Goal: Book appointment/travel/reservation

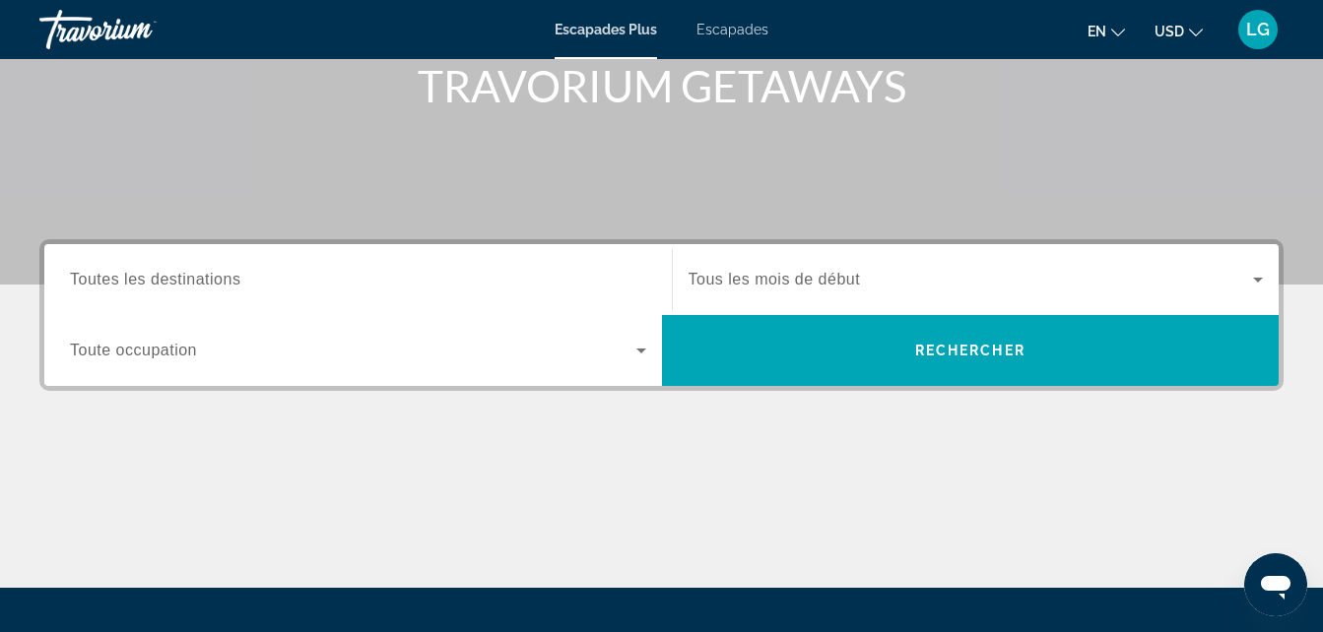
scroll to position [188, 0]
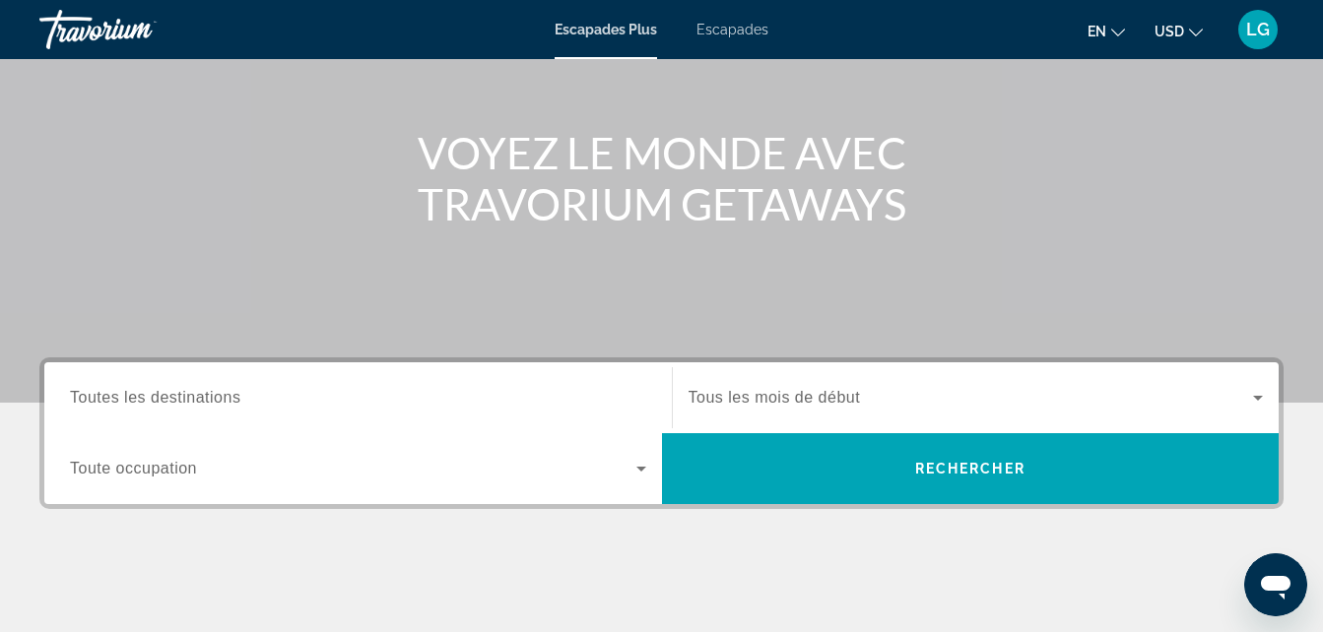
click at [1073, 373] on div "Widget de recherche" at bounding box center [975, 397] width 575 height 55
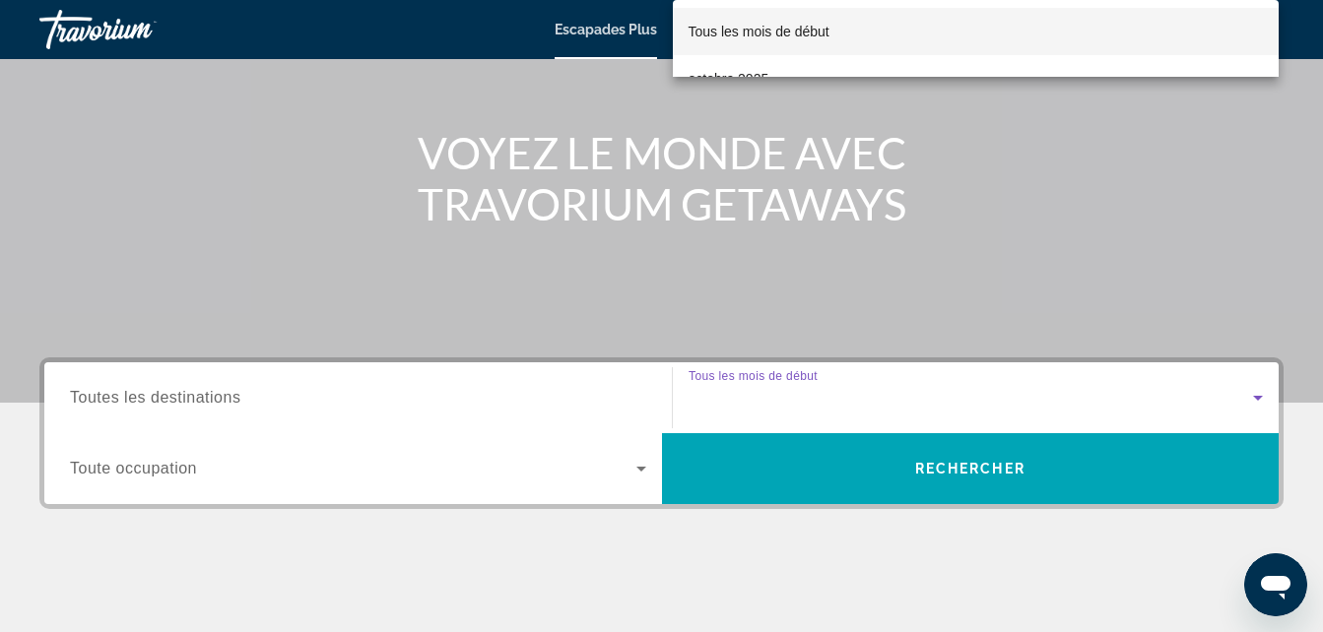
scroll to position [482, 0]
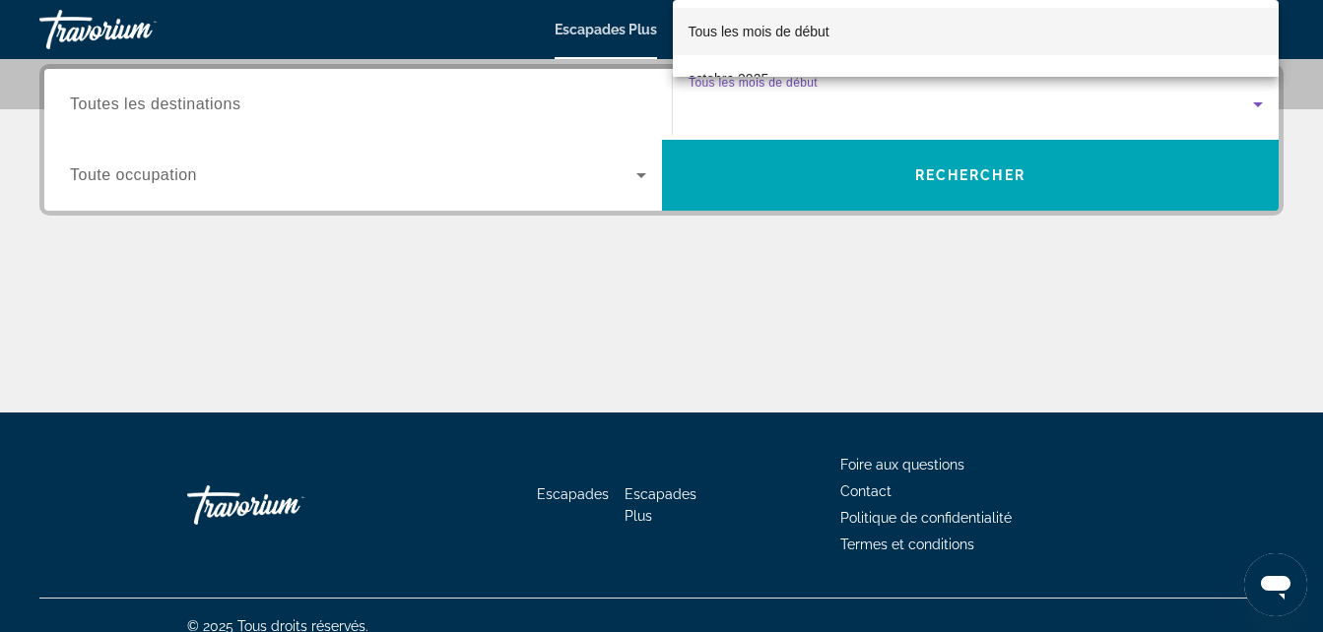
click at [477, 98] on div at bounding box center [661, 316] width 1323 height 632
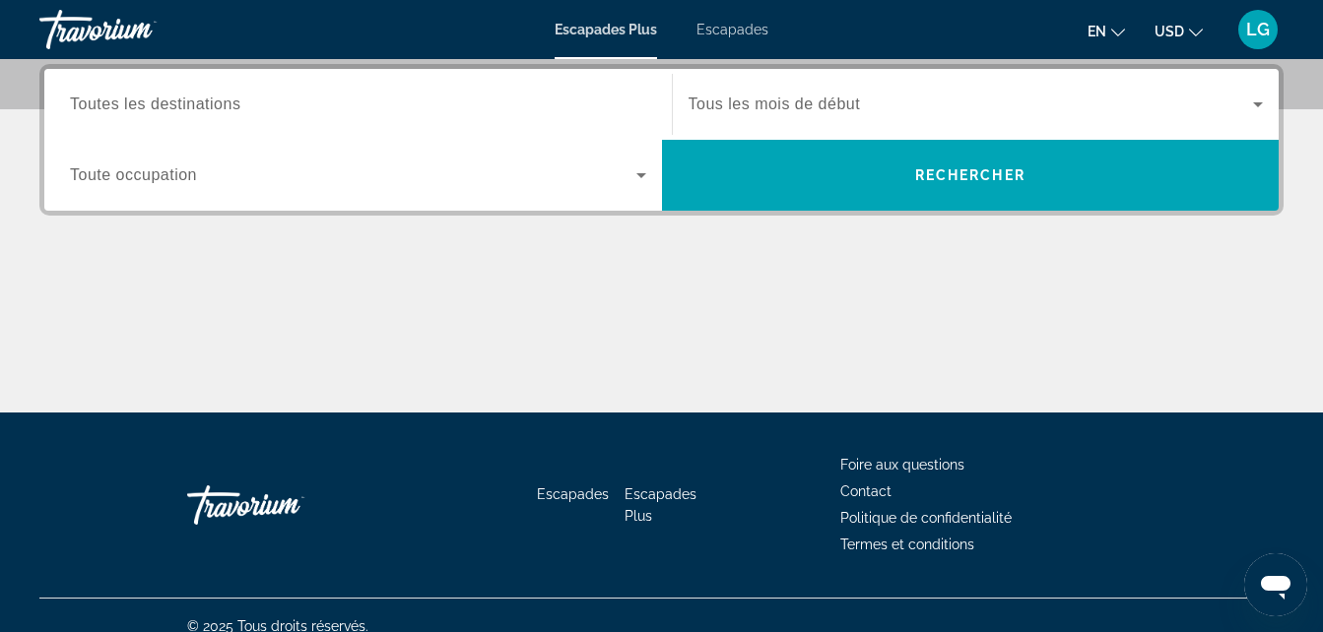
click at [477, 98] on input "Destination Toutes les destinations" at bounding box center [358, 106] width 576 height 24
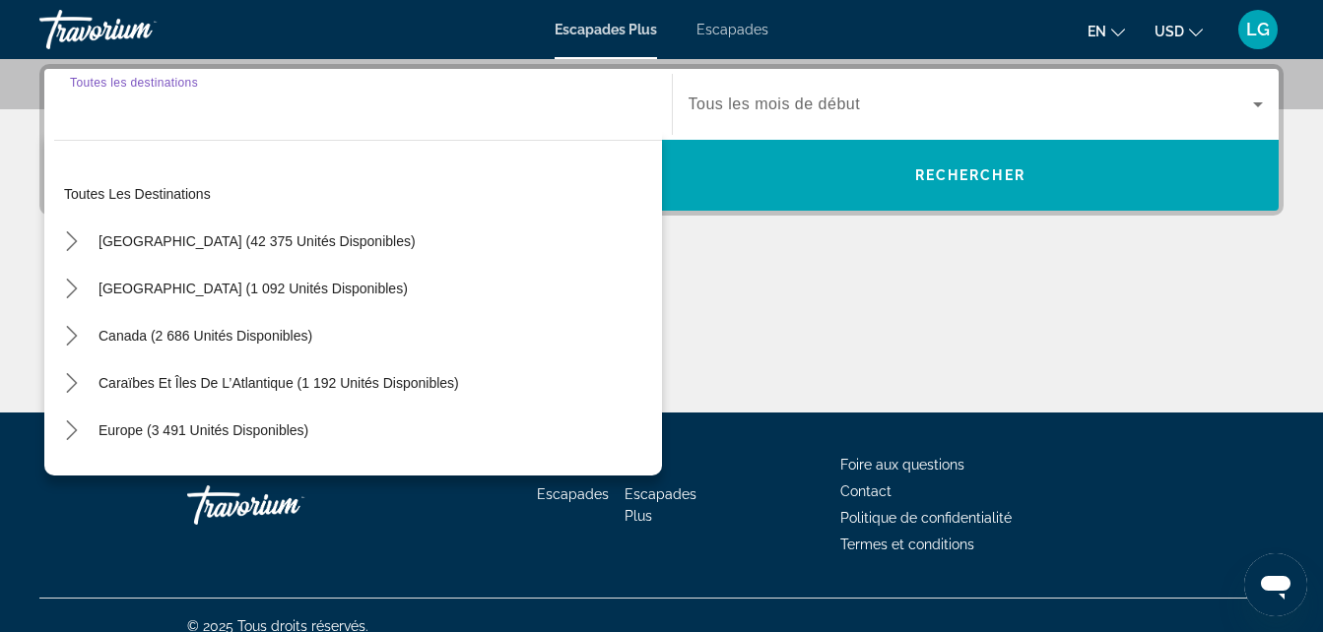
click at [342, 118] on div "Widget de recherche" at bounding box center [358, 105] width 576 height 56
click at [119, 117] on div "Widget de recherche" at bounding box center [358, 105] width 576 height 56
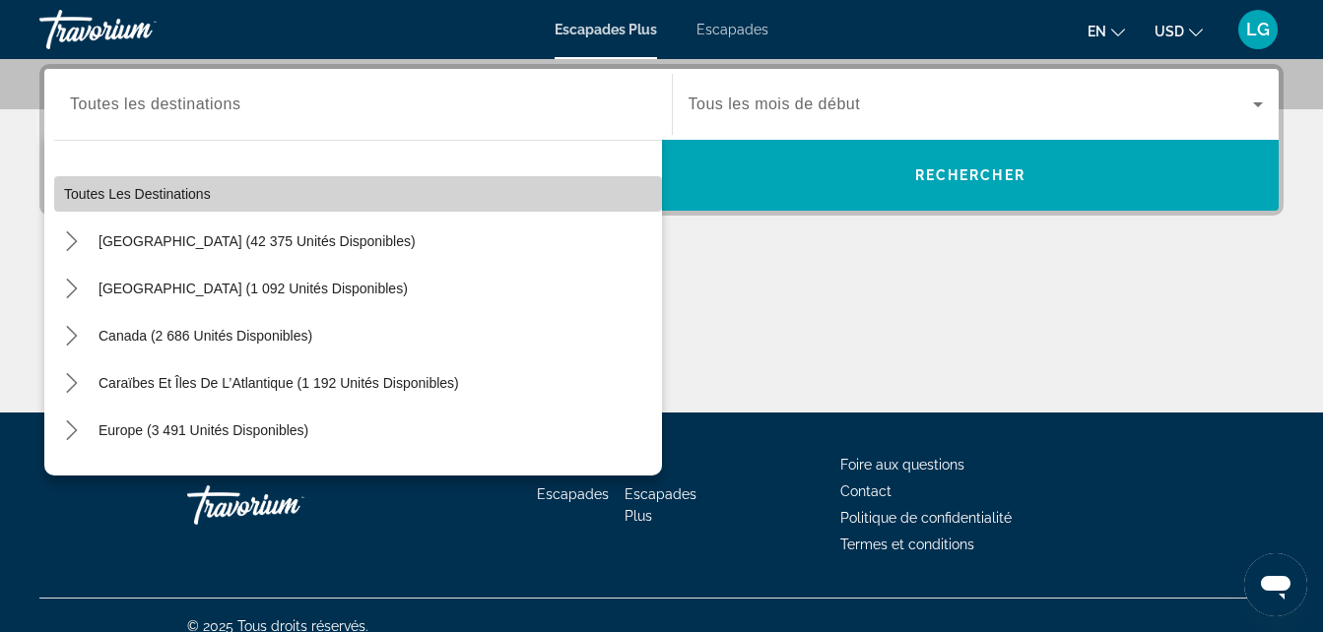
click at [457, 189] on span "Sélectionner une destination : Toutes les destinations" at bounding box center [358, 193] width 608 height 47
type input "**********"
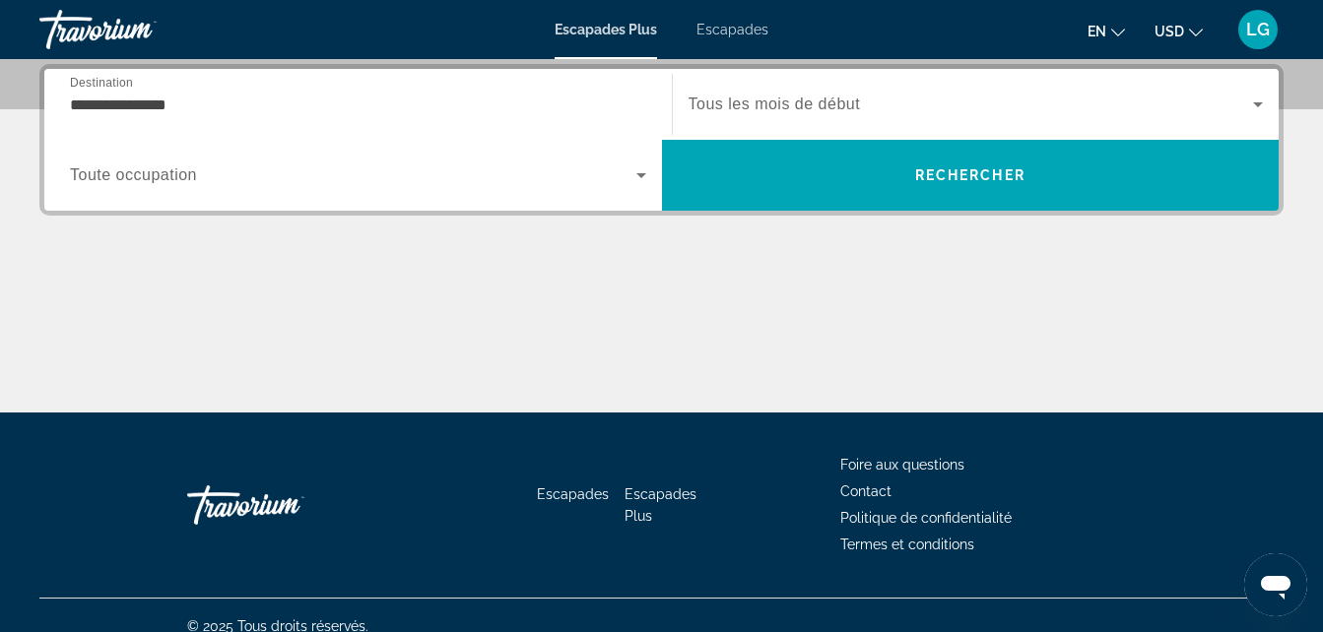
click at [607, 190] on div "Widget de recherche" at bounding box center [358, 175] width 576 height 55
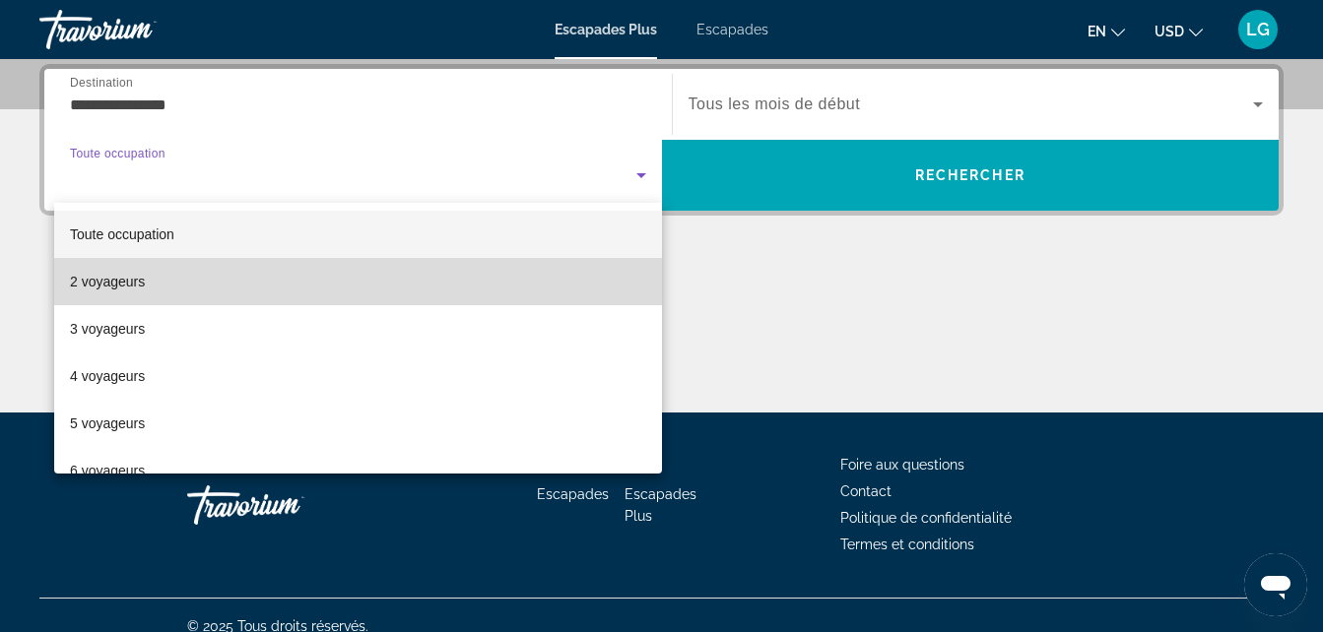
click at [516, 278] on mat-option "2 voyageurs" at bounding box center [358, 281] width 608 height 47
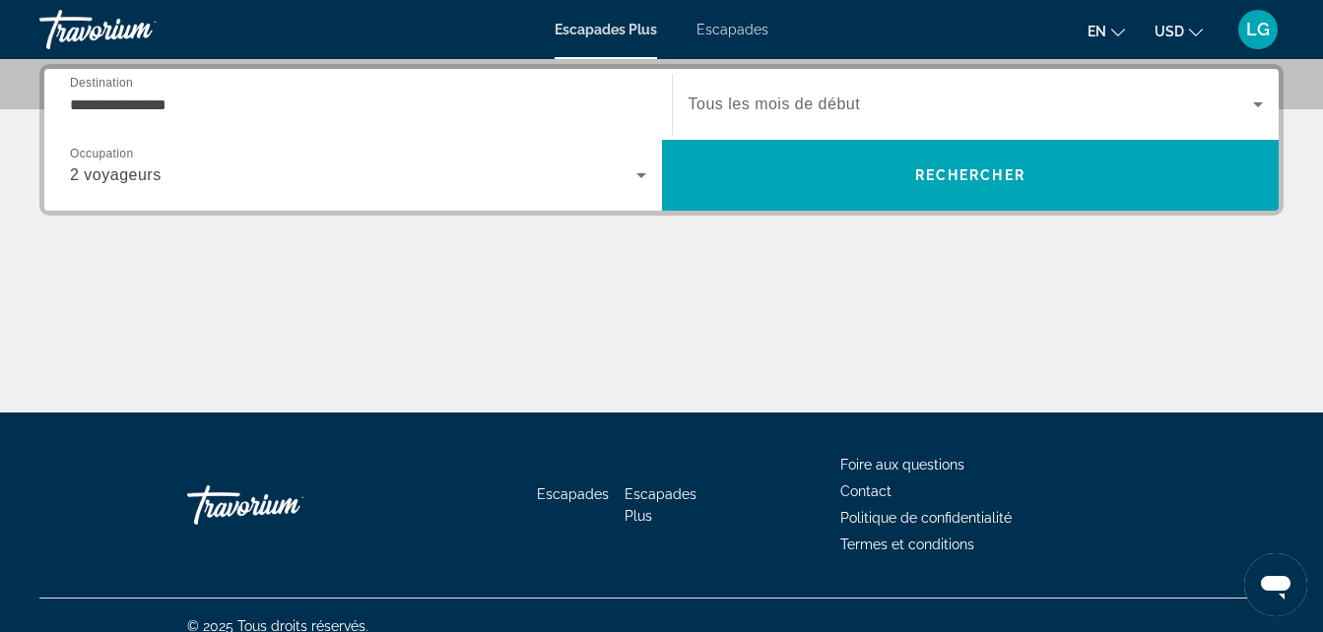
click at [938, 78] on div "Widget de recherche" at bounding box center [975, 104] width 575 height 55
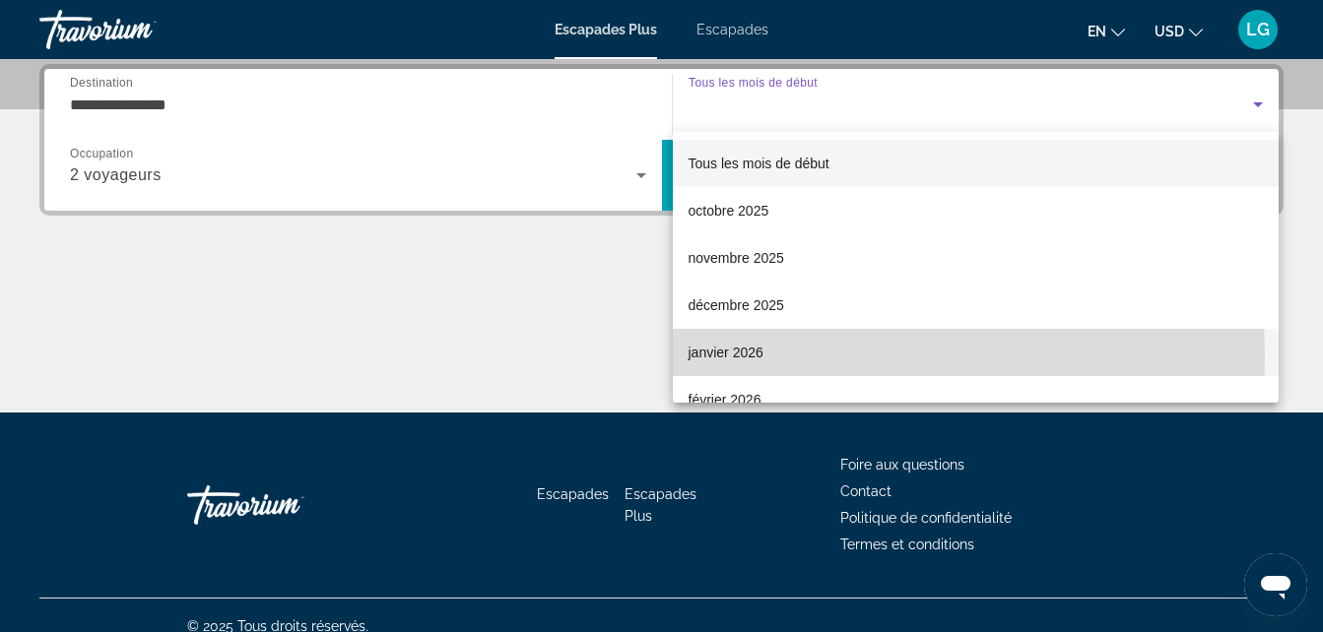
click at [795, 356] on mat-option "janvier 2026" at bounding box center [976, 352] width 607 height 47
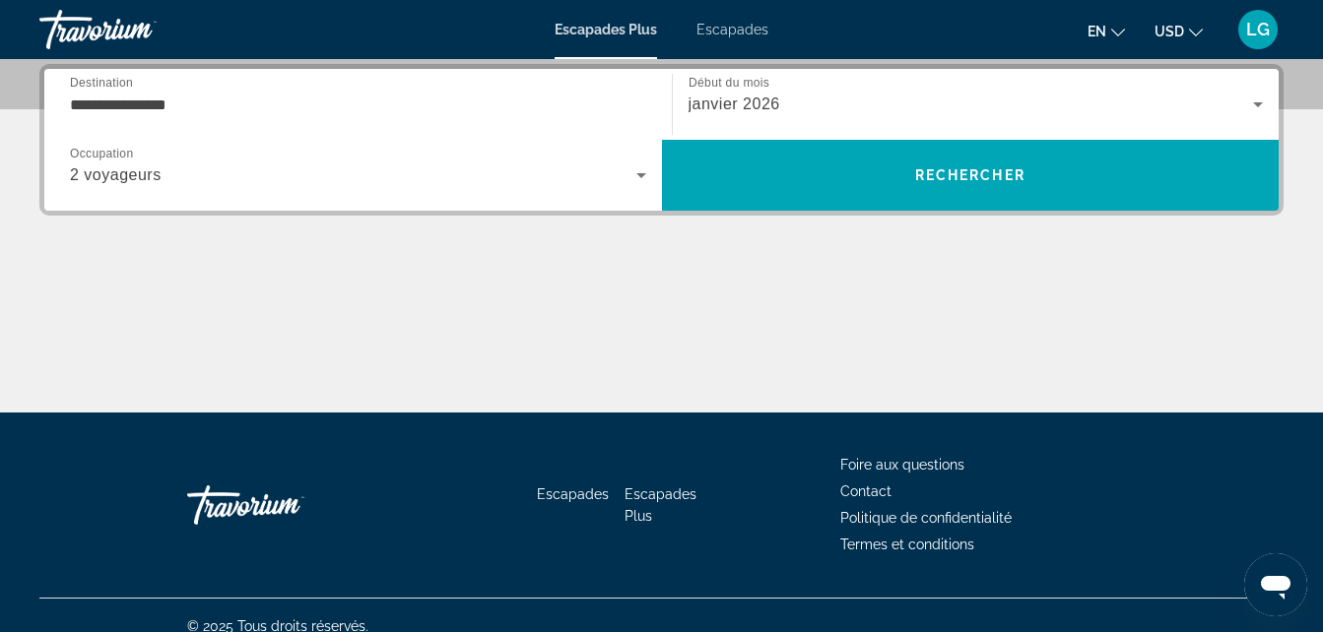
click at [862, 222] on div "**********" at bounding box center [661, 238] width 1323 height 349
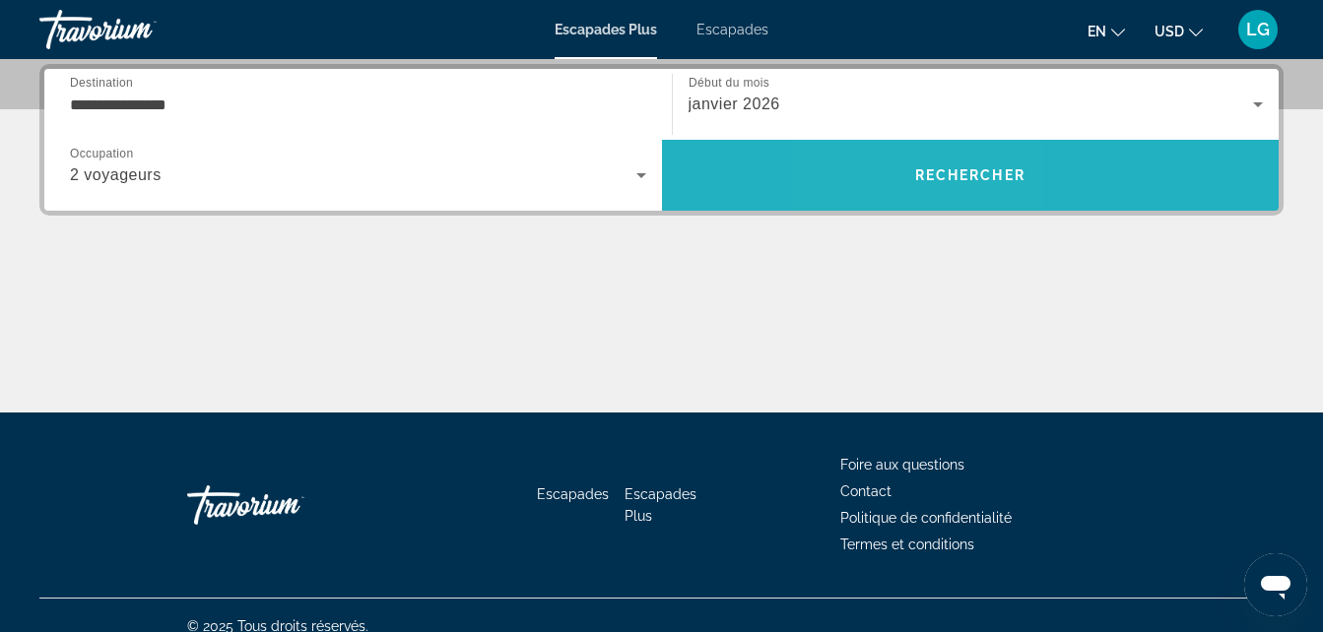
click at [911, 185] on span "Rechercher" at bounding box center [971, 175] width 618 height 47
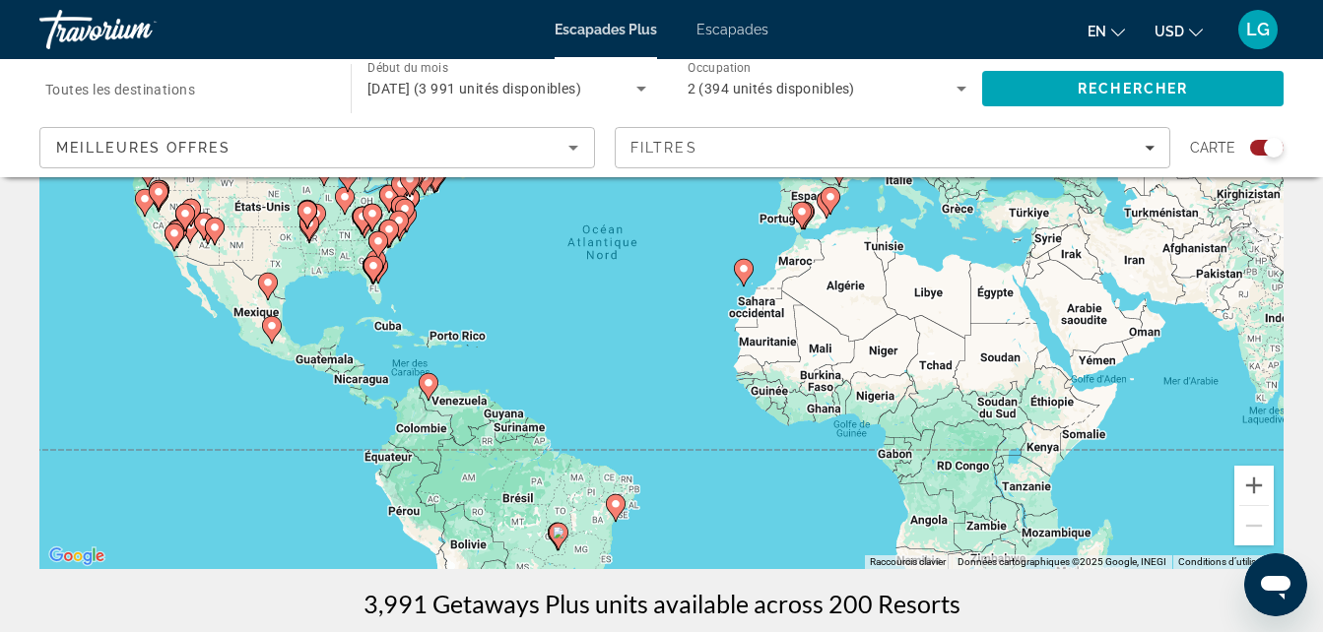
scroll to position [185, 0]
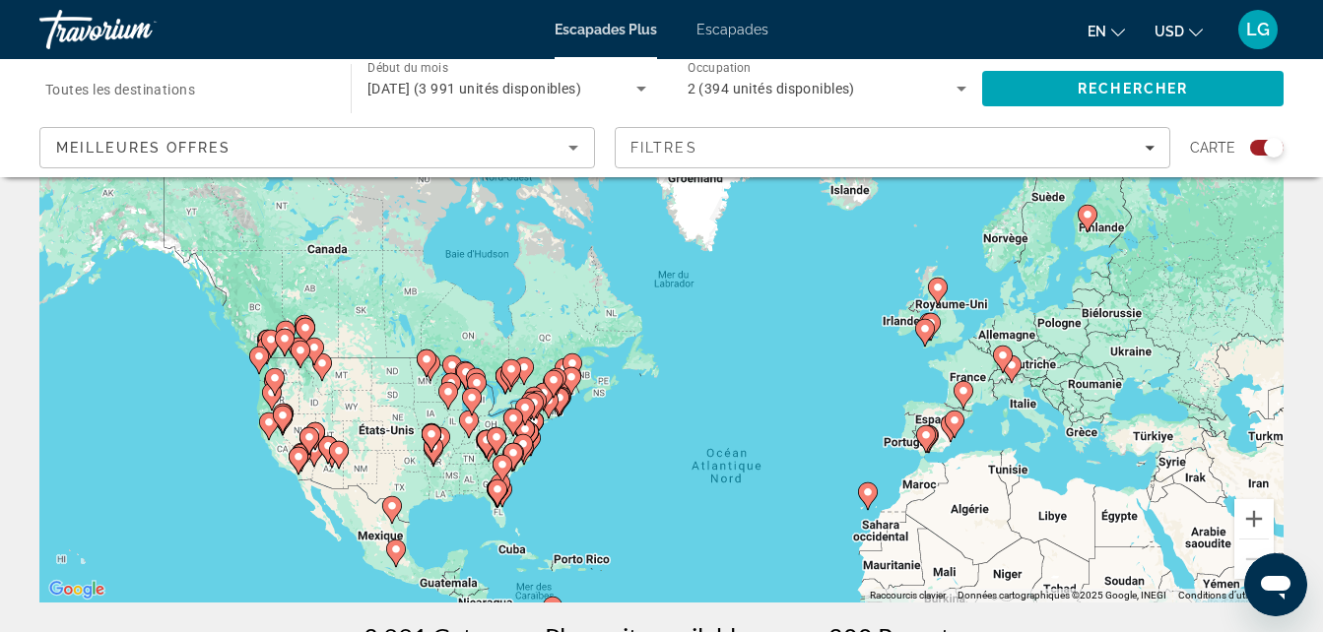
drag, startPoint x: 1164, startPoint y: 485, endPoint x: 1283, endPoint y: 671, distance: 221.0
click at [1283, 447] on html "Skip to main content Escapades Plus Escapades en English Español Français Itali…" at bounding box center [661, 131] width 1323 height 632
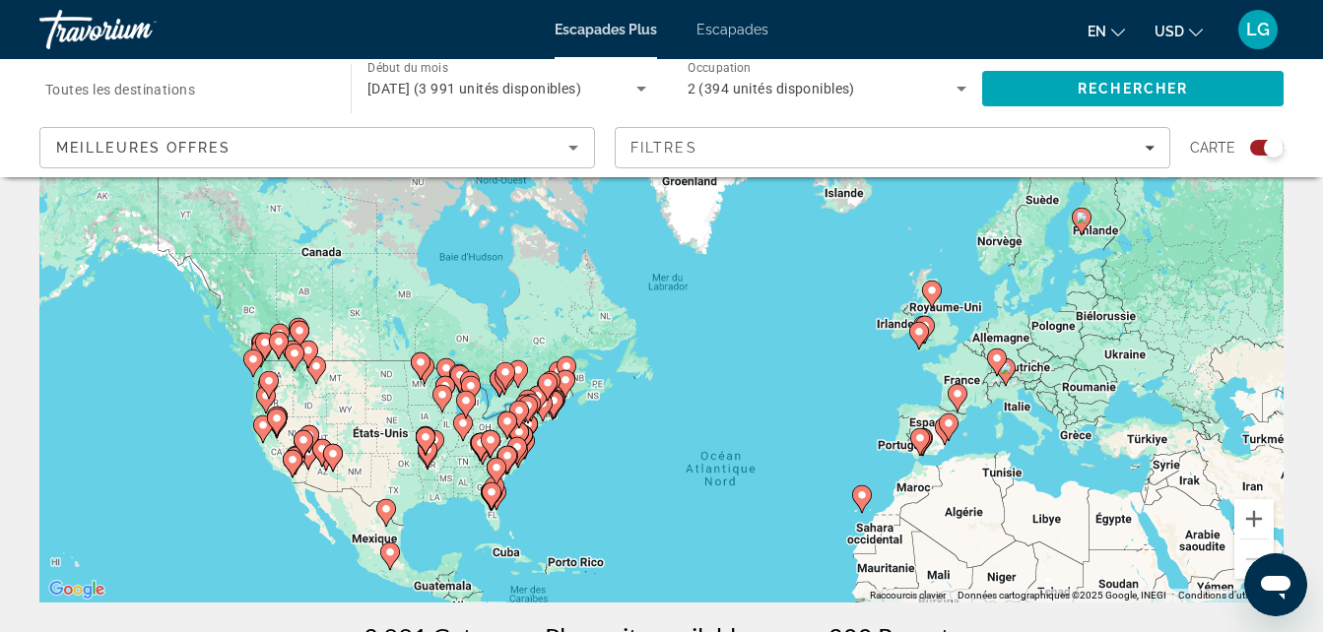
click at [864, 520] on div "Pour activer le glissement avec le clavier, appuyez sur Alt+Entrée. Une fois ce…" at bounding box center [661, 307] width 1244 height 591
click at [867, 513] on gmp-advanced-marker "Contenu principal" at bounding box center [862, 500] width 20 height 30
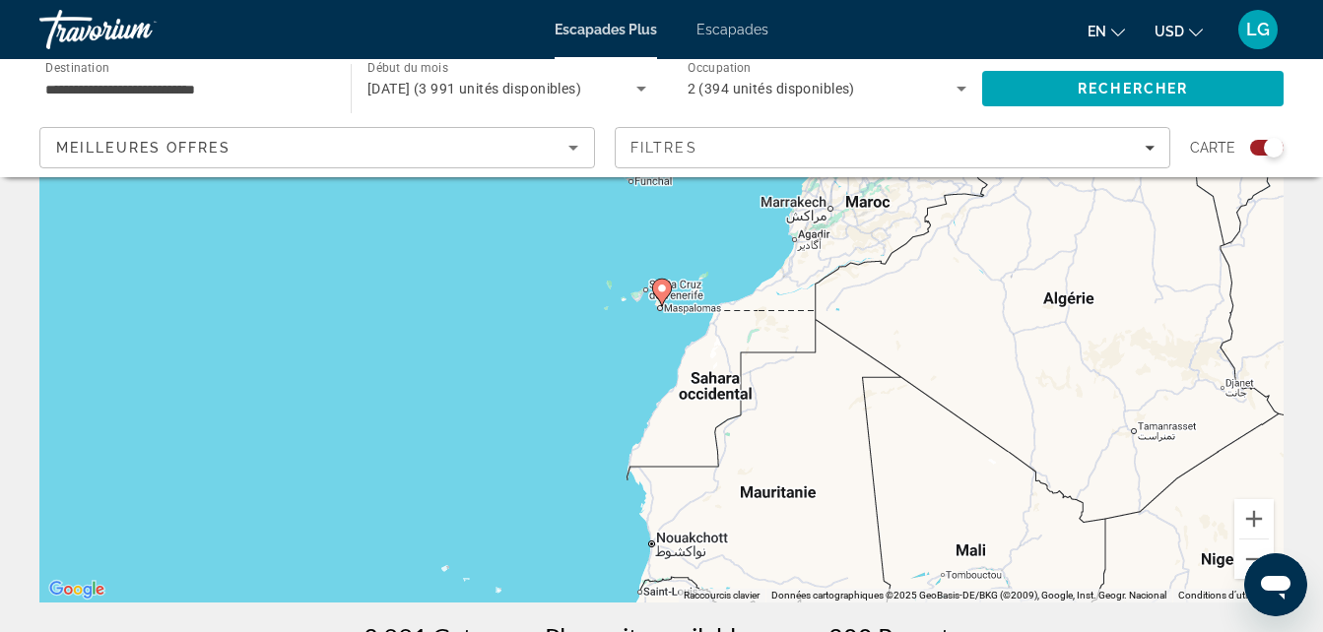
click at [665, 303] on gmp-advanced-marker "Contenu principal" at bounding box center [662, 293] width 20 height 30
type input "**********"
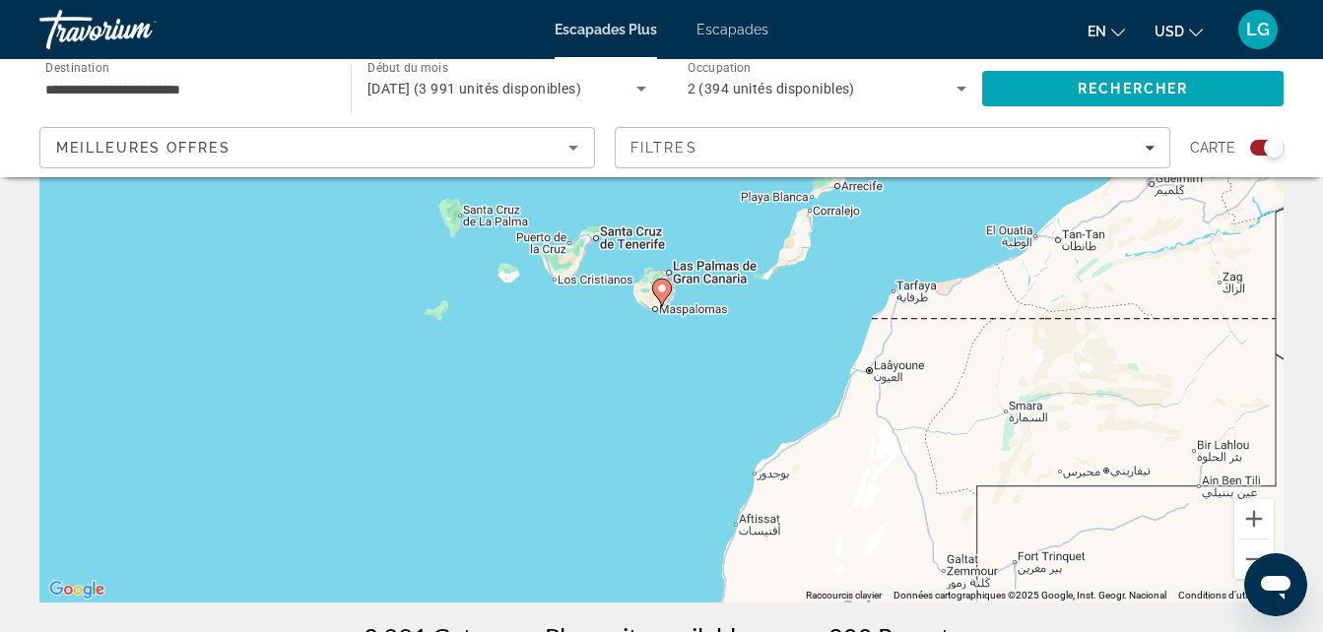
click at [684, 301] on div "Pour naviguer, appuyez sur les touches fléchées. Pour activer le glissement ave…" at bounding box center [661, 307] width 1244 height 591
click at [663, 298] on icon "Contenu principal" at bounding box center [661, 293] width 18 height 26
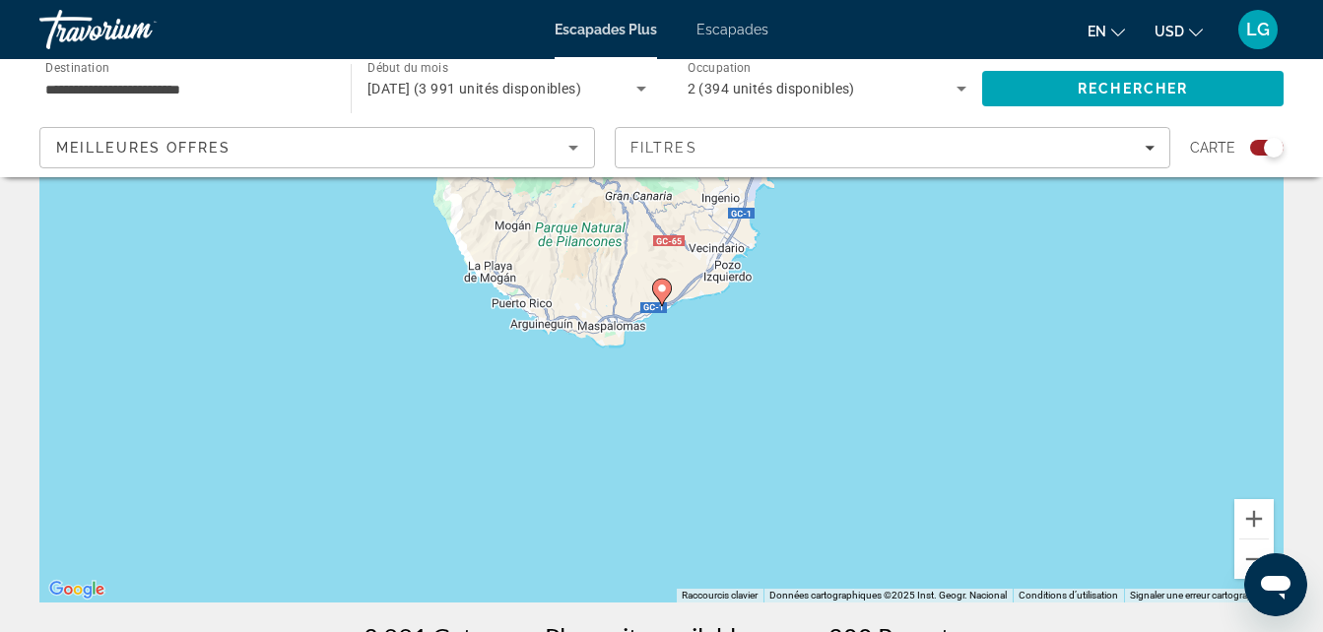
click at [658, 297] on icon "Contenu principal" at bounding box center [661, 293] width 18 height 26
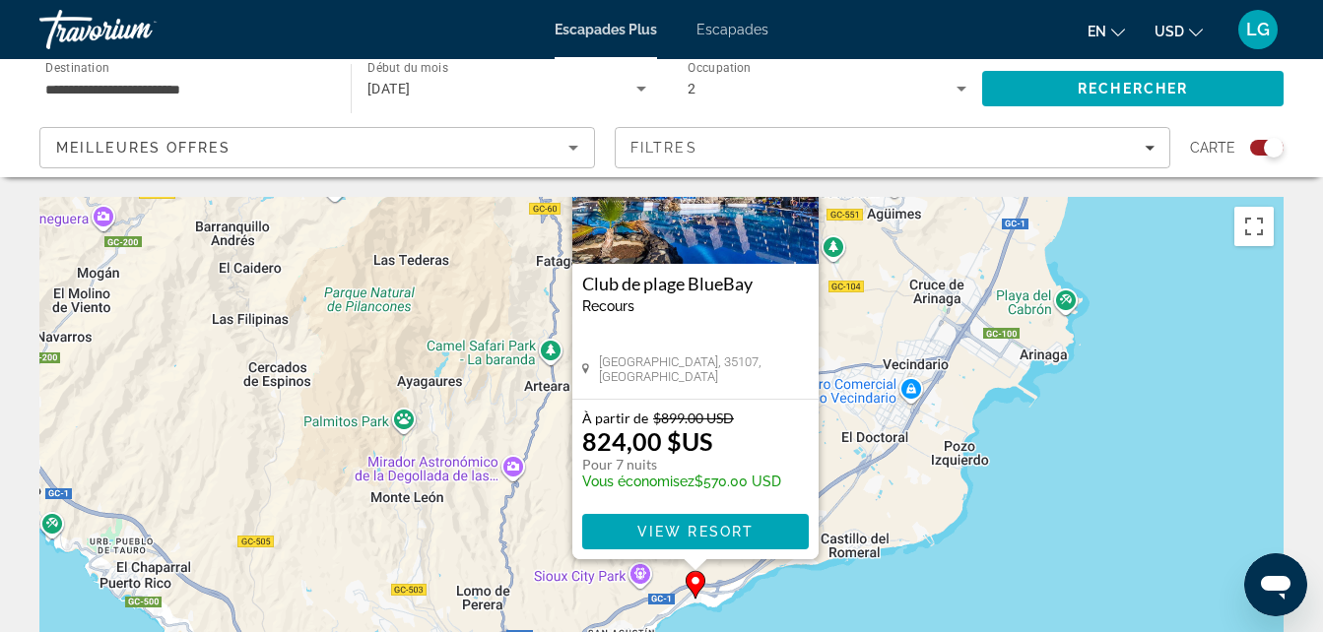
drag, startPoint x: 852, startPoint y: 458, endPoint x: 884, endPoint y: 288, distance: 173.5
click at [884, 288] on div "Pour activer le glissement avec le clavier, appuyez sur Alt+Entrée. Une fois ce…" at bounding box center [661, 492] width 1244 height 591
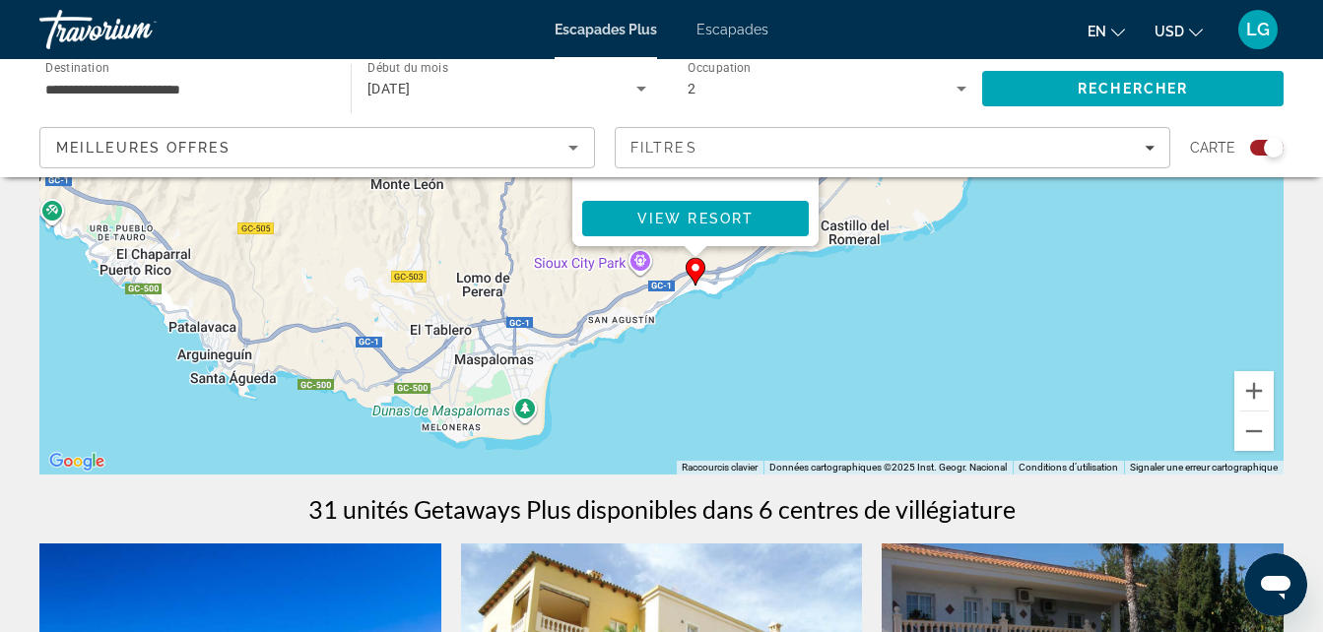
scroll to position [308, 0]
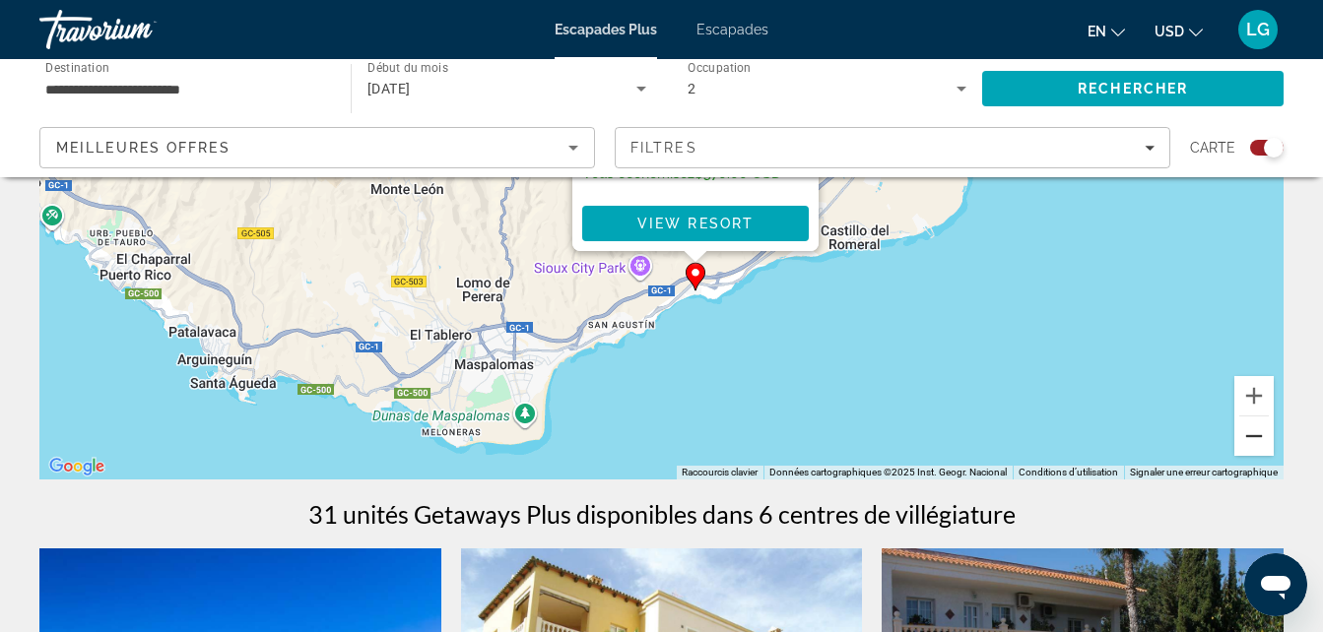
click at [1245, 429] on button "Zoom arrière" at bounding box center [1253, 436] width 39 height 39
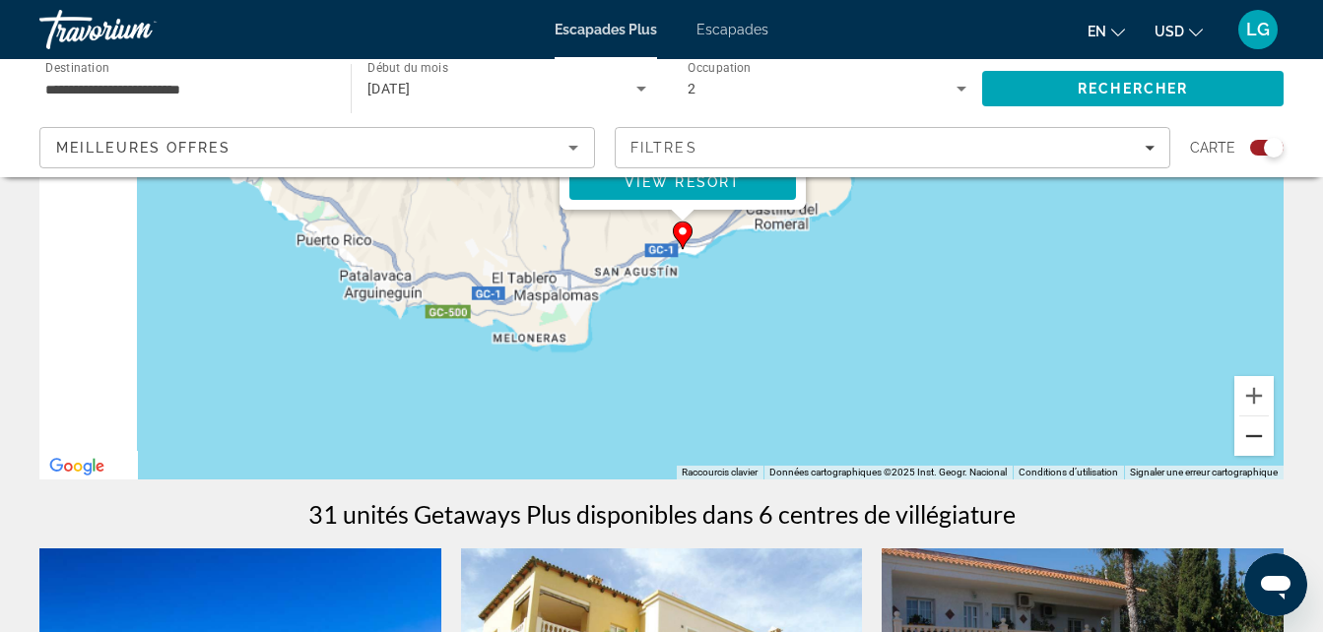
click at [1245, 429] on button "Zoom arrière" at bounding box center [1253, 436] width 39 height 39
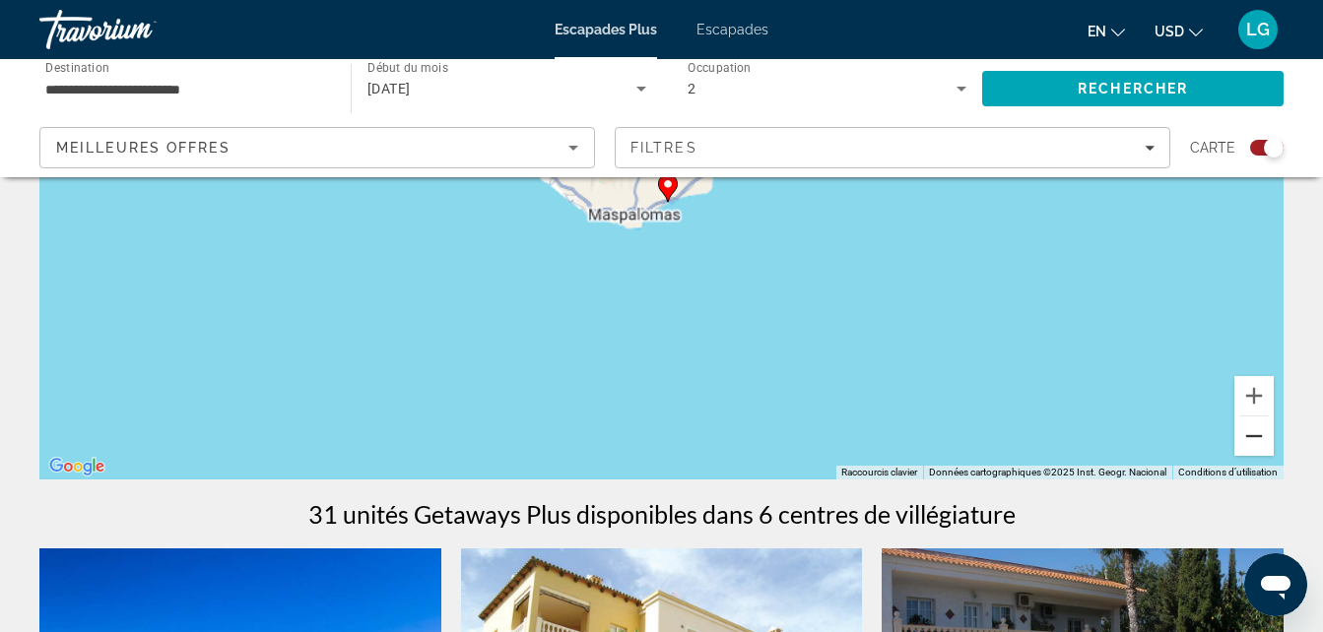
click at [1245, 429] on button "Zoom arrière" at bounding box center [1253, 436] width 39 height 39
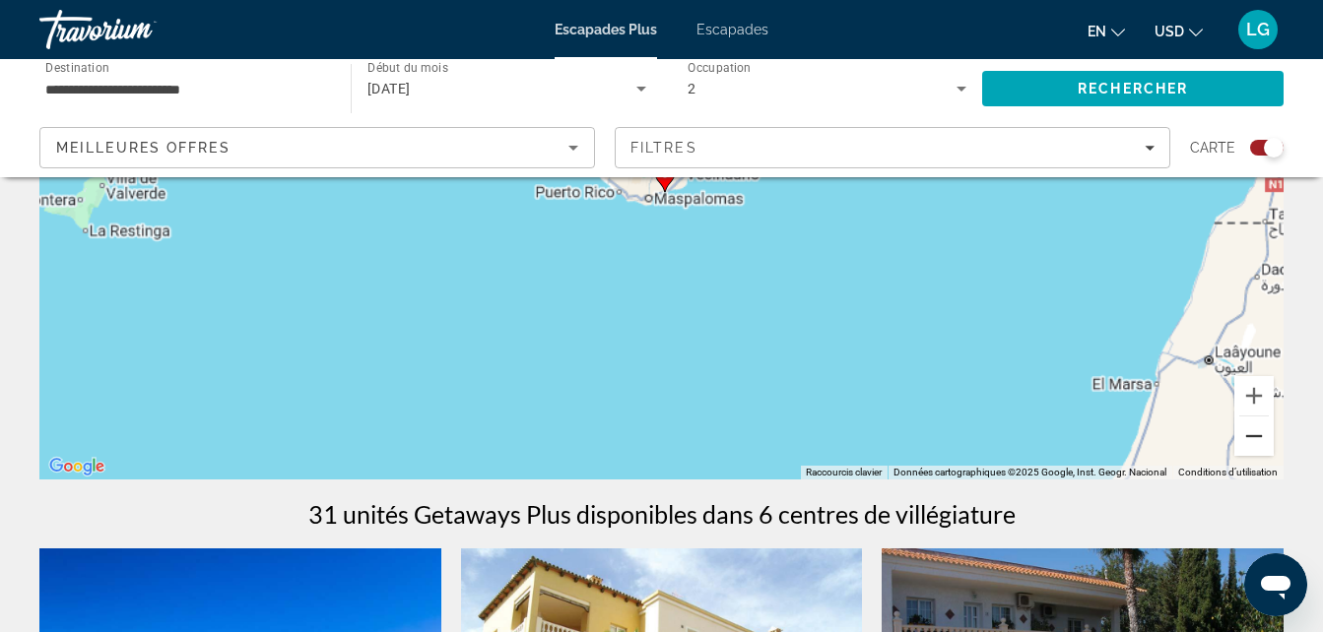
click at [1245, 429] on button "Zoom arrière" at bounding box center [1253, 436] width 39 height 39
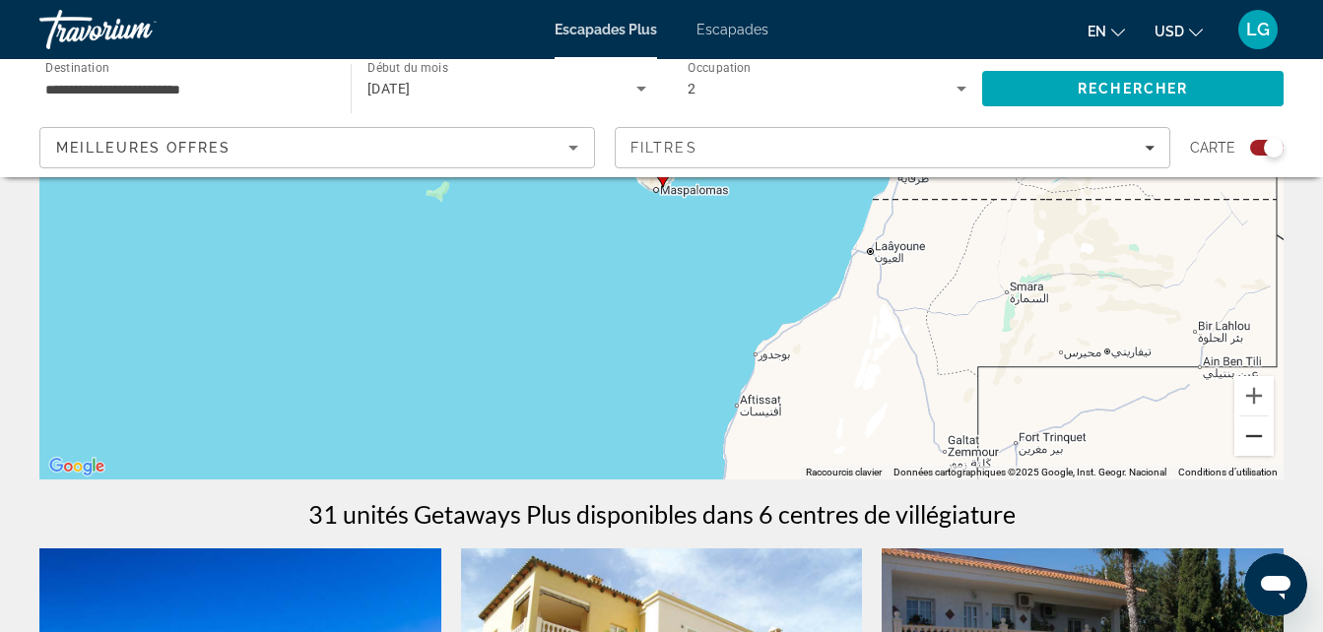
click at [1245, 429] on button "Zoom arrière" at bounding box center [1253, 436] width 39 height 39
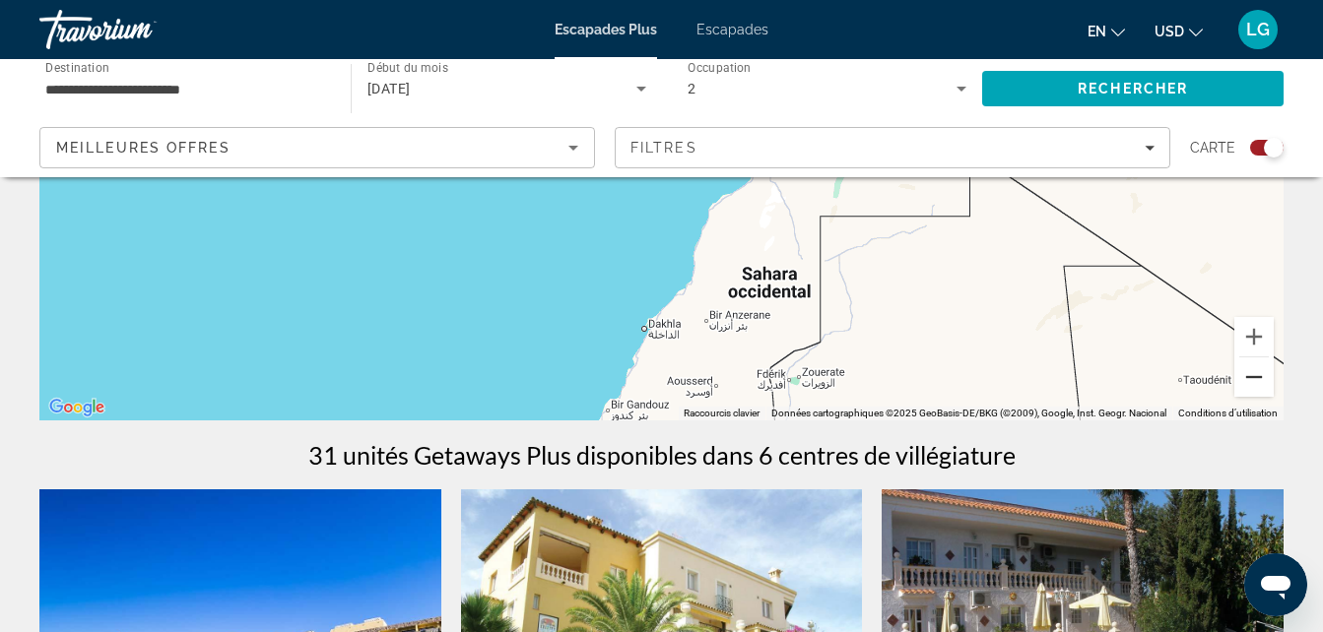
scroll to position [380, 0]
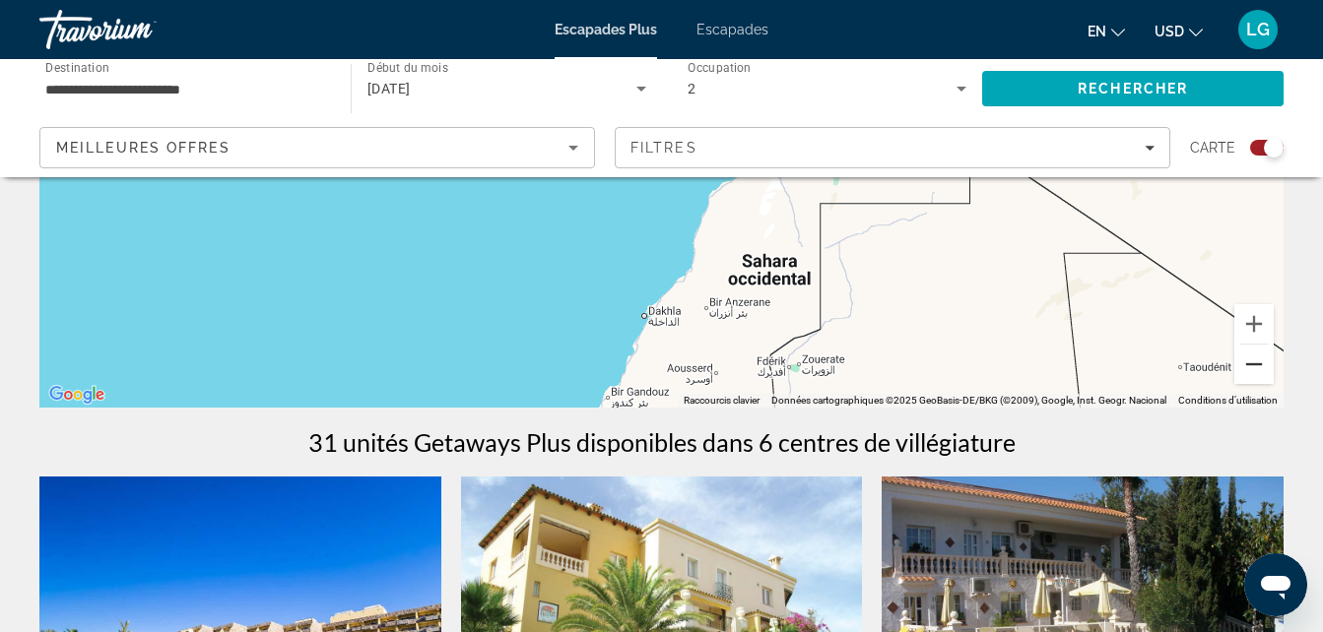
click at [1259, 376] on button "Zoom arrière" at bounding box center [1253, 364] width 39 height 39
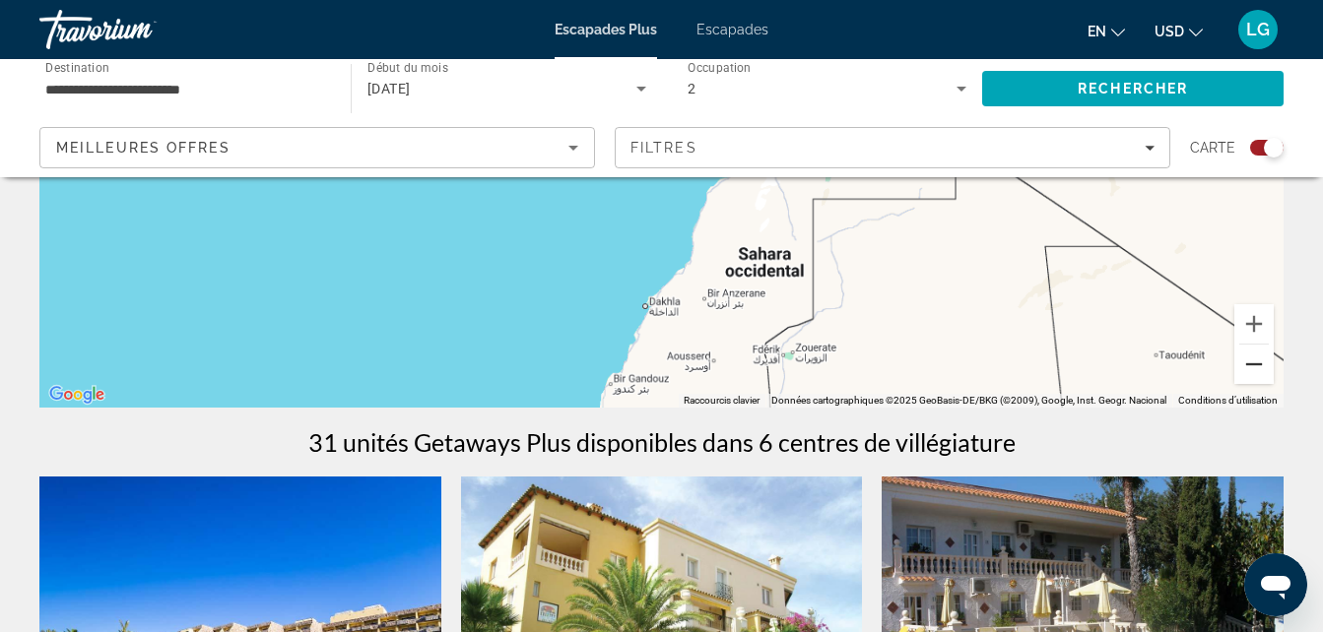
click at [1259, 376] on button "Zoom arrière" at bounding box center [1253, 364] width 39 height 39
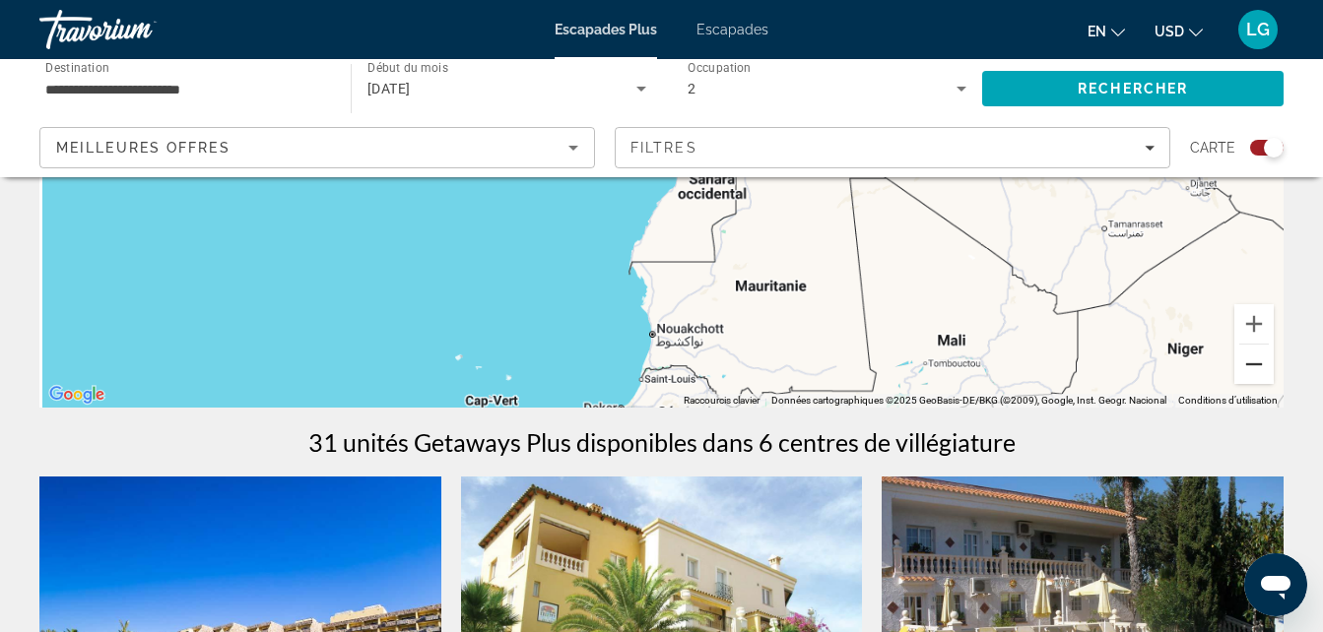
click at [1259, 376] on button "Zoom arrière" at bounding box center [1253, 364] width 39 height 39
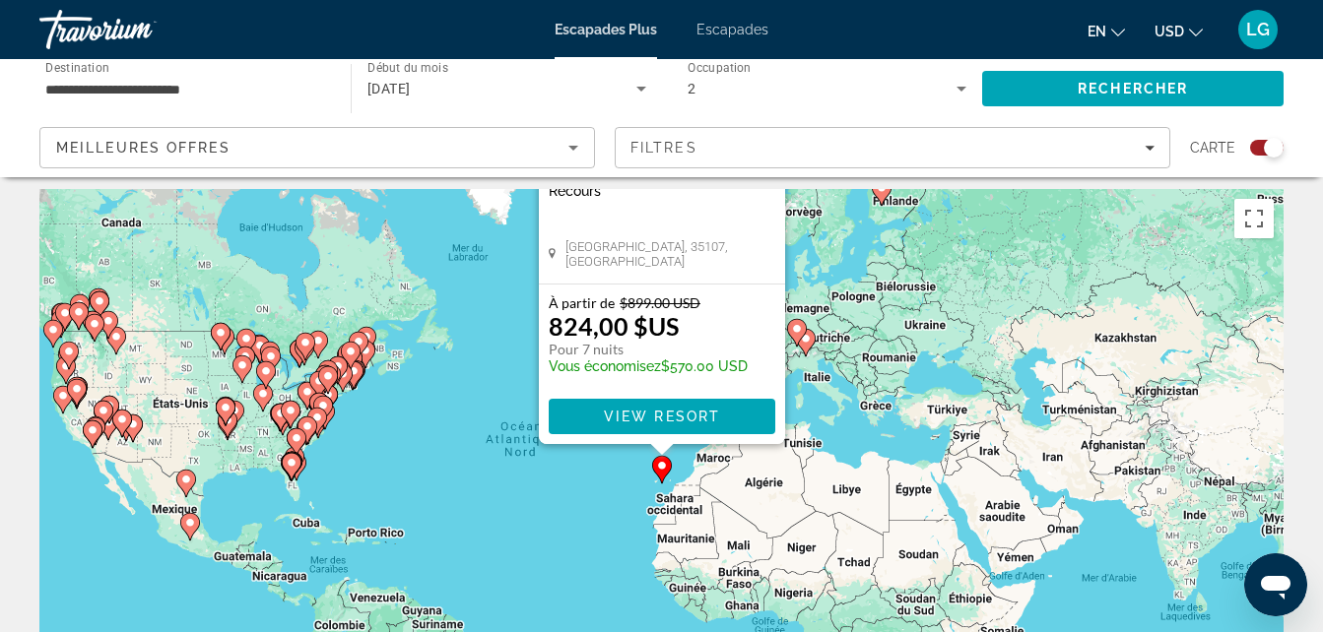
scroll to position [0, 0]
